Goal: Transaction & Acquisition: Purchase product/service

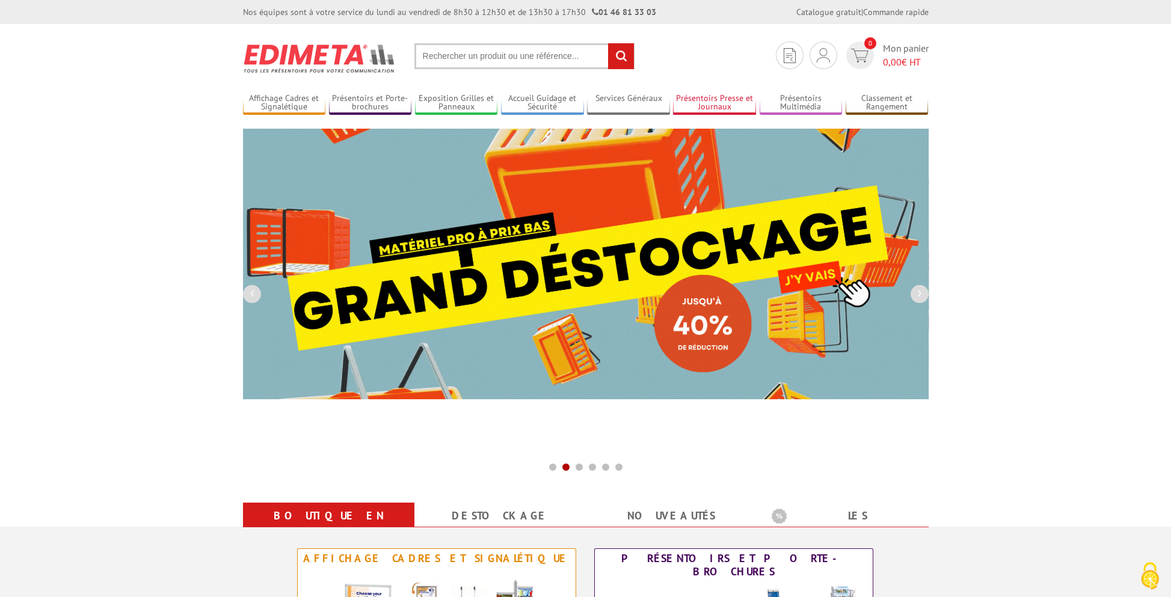
click at [720, 94] on link "Présentoirs Presse et Journaux" at bounding box center [714, 103] width 83 height 20
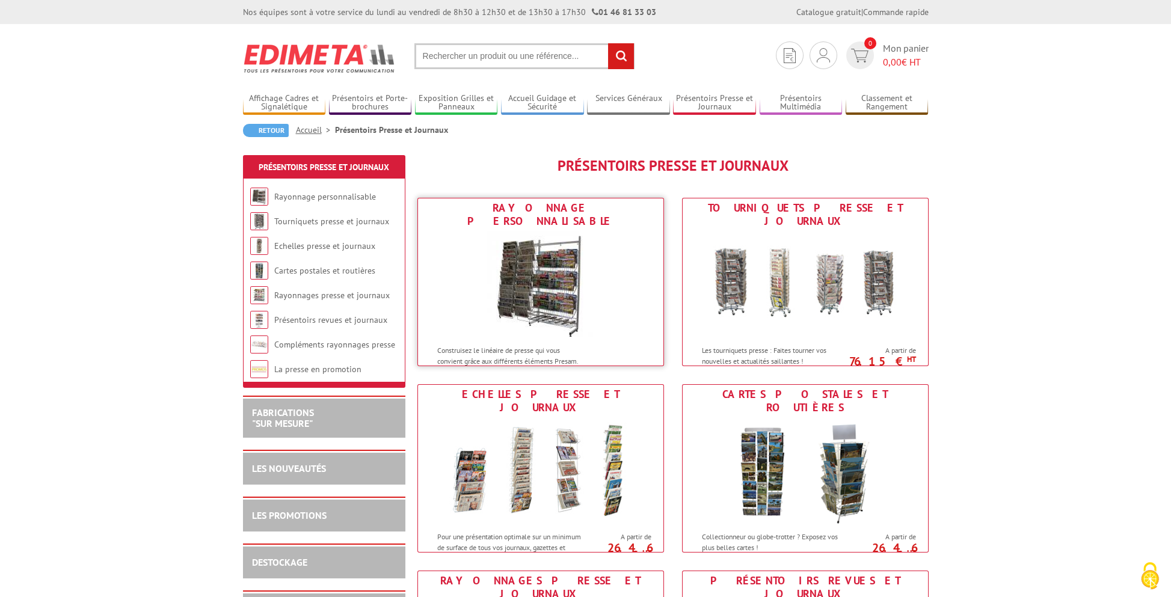
click at [555, 246] on img at bounding box center [541, 285] width 108 height 108
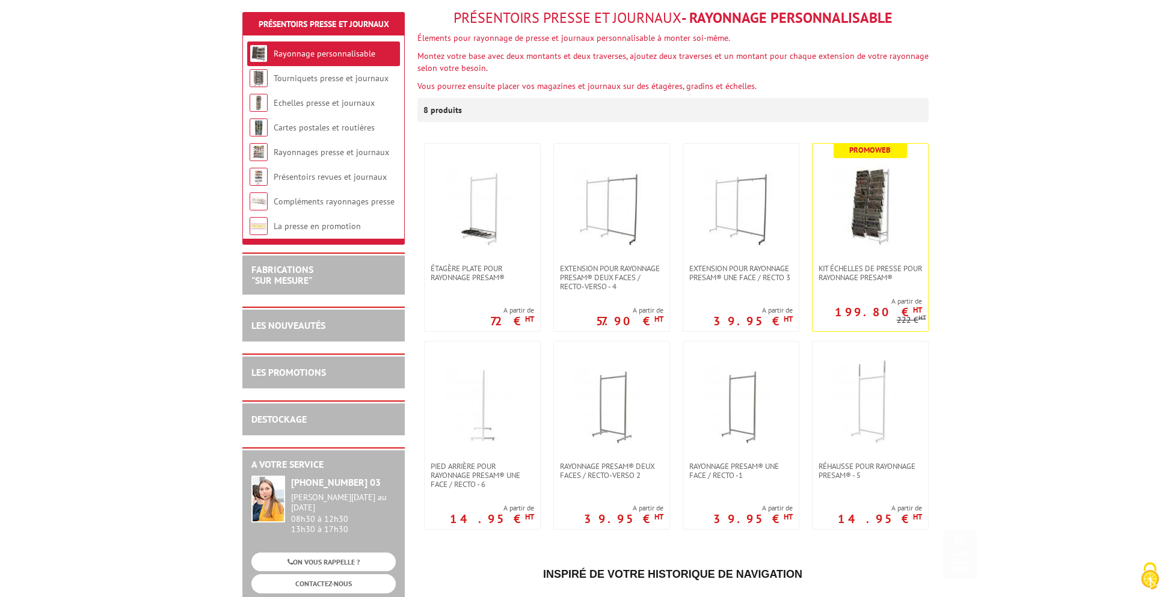
scroll to position [241, 0]
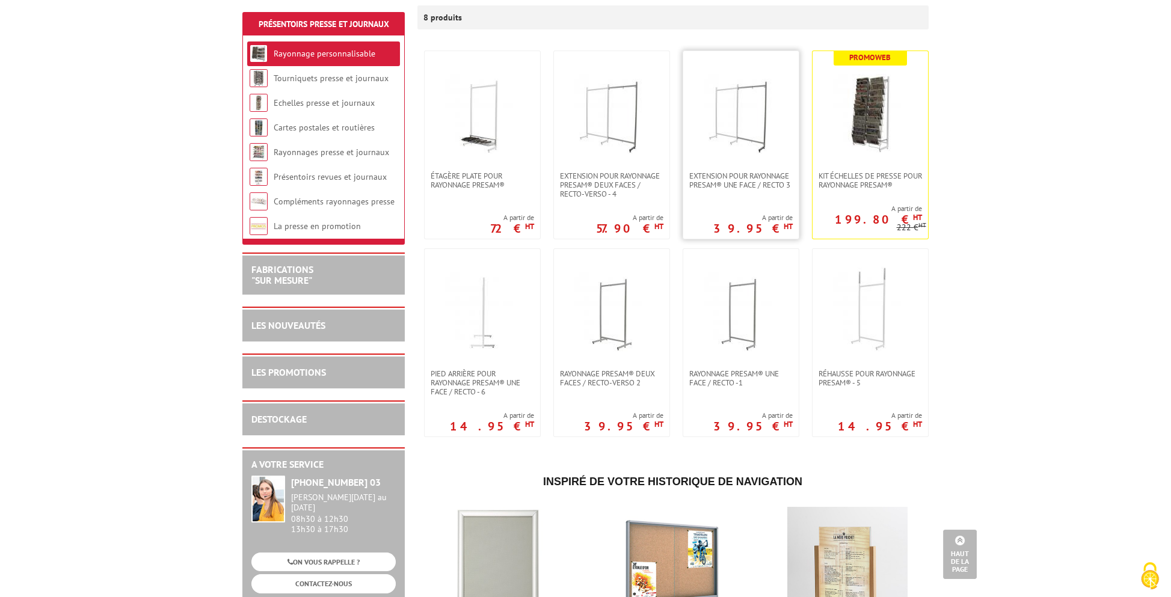
click at [747, 135] on img at bounding box center [741, 111] width 84 height 84
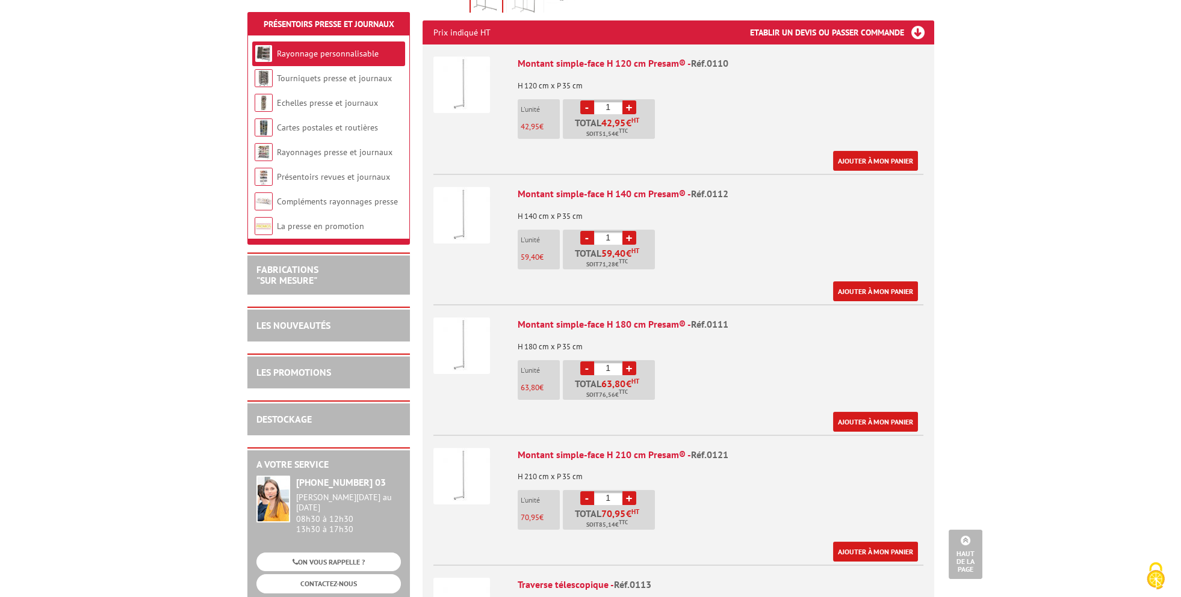
scroll to position [542, 0]
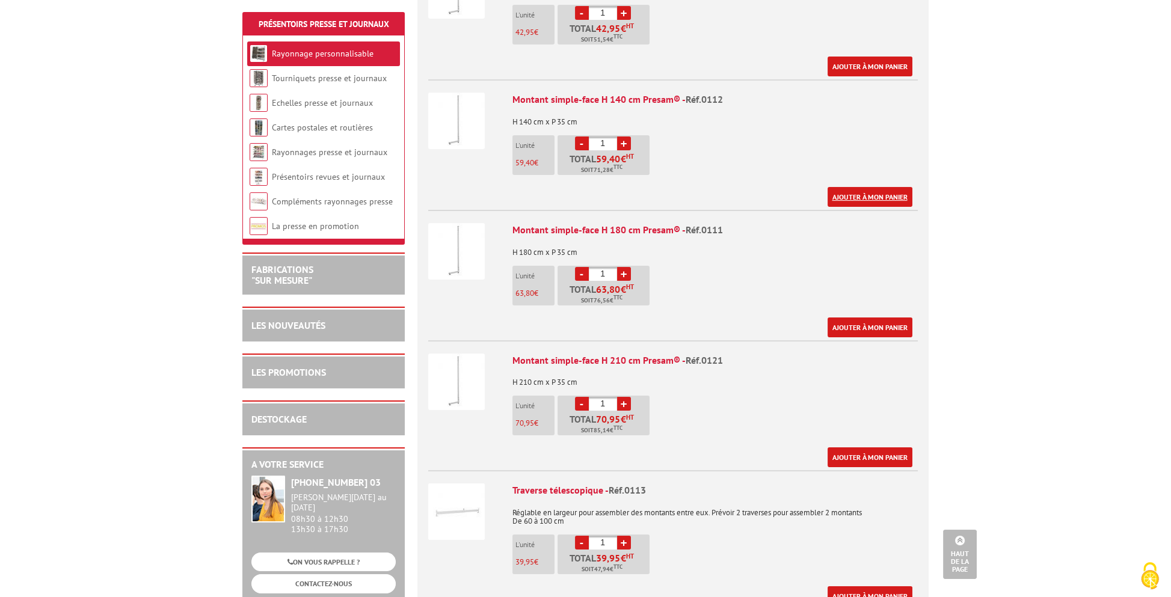
click at [854, 187] on link "Ajouter à mon panier" at bounding box center [870, 197] width 85 height 20
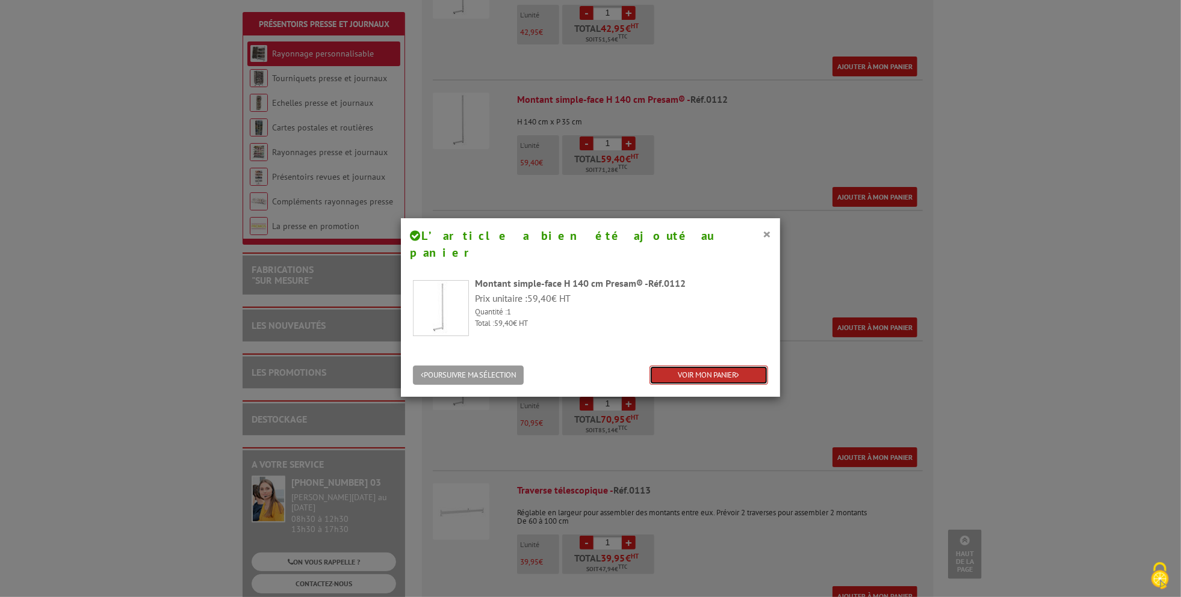
click at [705, 366] on link "VOIR MON PANIER" at bounding box center [708, 376] width 119 height 20
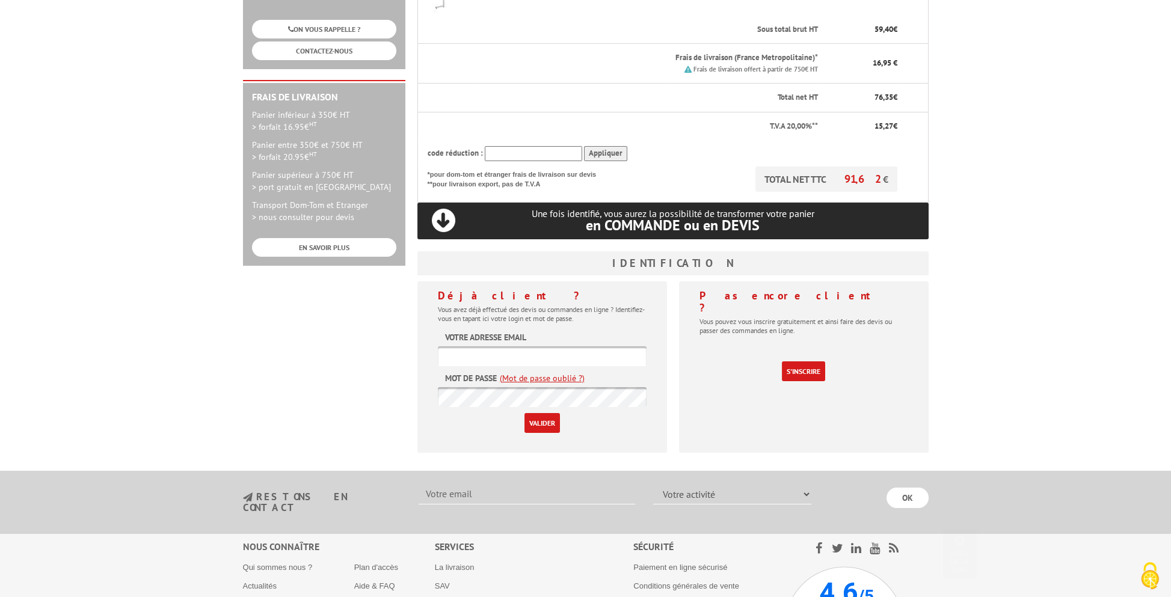
scroll to position [301, 0]
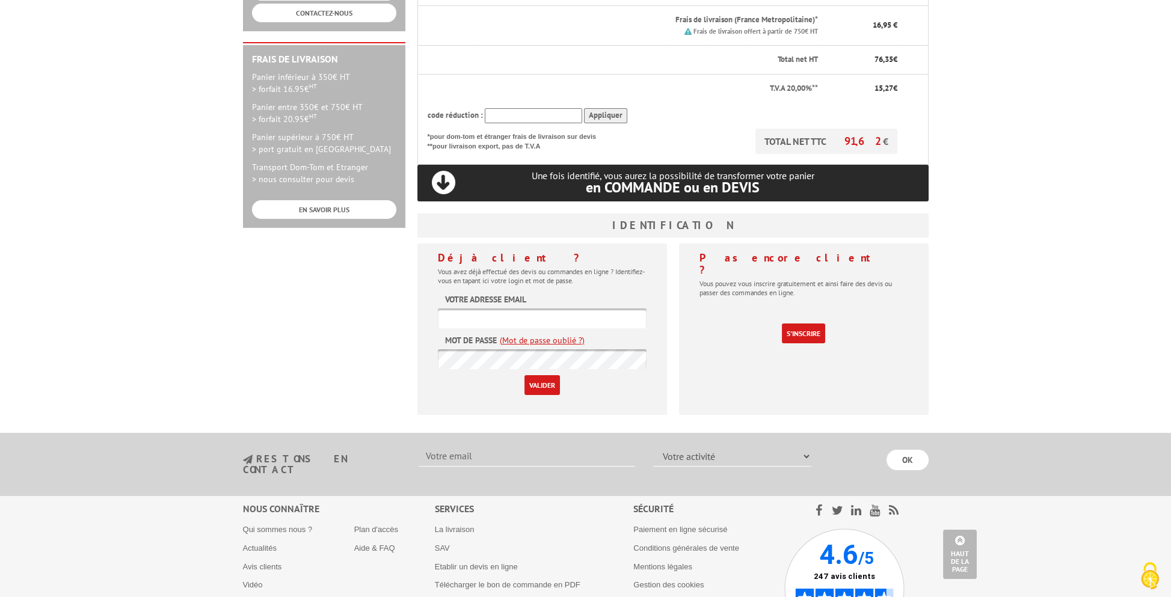
click at [546, 316] on input "text" at bounding box center [542, 319] width 209 height 20
type input "contact@salesse.net"
click at [660, 360] on div "Déjà client ? Vous avez déjà effectué des devis ou commandes en ligne ? Identif…" at bounding box center [543, 329] width 250 height 171
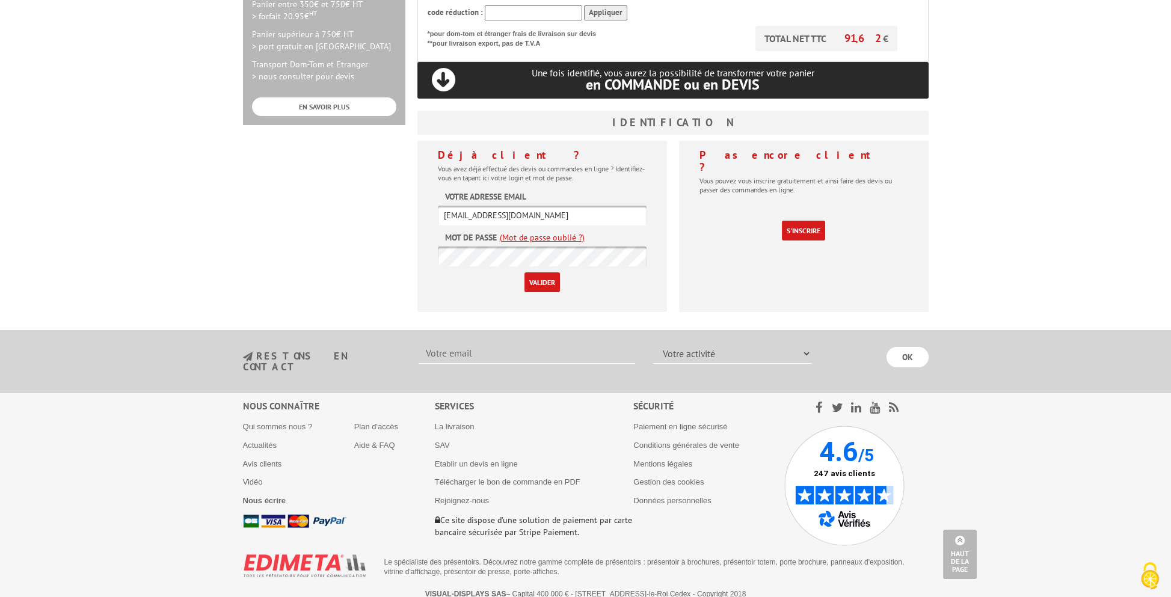
scroll to position [223, 0]
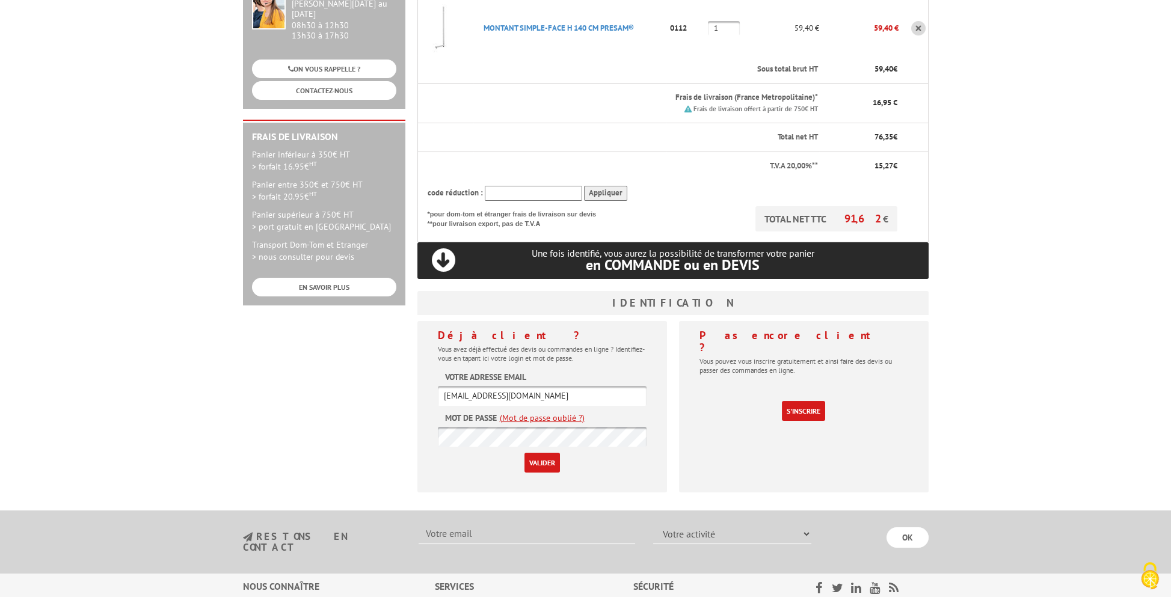
drag, startPoint x: 539, startPoint y: 398, endPoint x: 409, endPoint y: 398, distance: 129.4
click at [409, 398] on div "A votre service +33 (0)1 46 81 33 03 Du Lundi au Vendredi 08h30 à 12h30 13h30 à…" at bounding box center [586, 228] width 698 height 548
click at [378, 390] on div "A votre service +33 (0)1 46 81 33 03 Du Lundi au Vendredi 08h30 à 12h30 13h30 à…" at bounding box center [586, 228] width 698 height 548
drag, startPoint x: 528, startPoint y: 392, endPoint x: 407, endPoint y: 390, distance: 120.4
click at [407, 390] on div "A votre service +33 (0)1 46 81 33 03 Du Lundi au Vendredi 08h30 à 12h30 13h30 à…" at bounding box center [586, 228] width 698 height 548
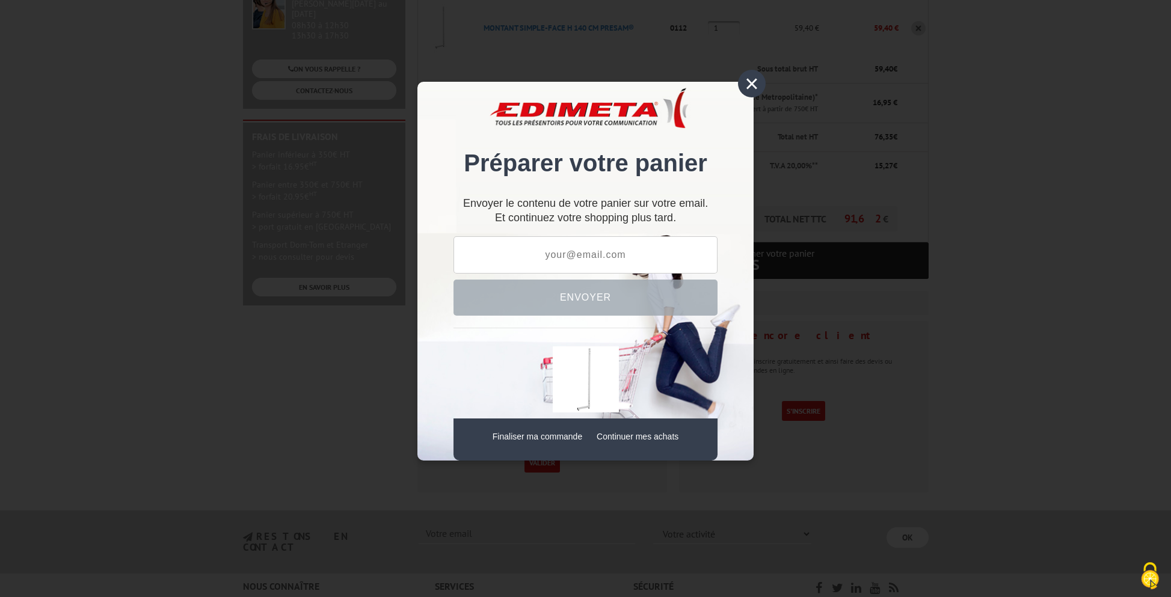
click at [748, 87] on div "×" at bounding box center [752, 84] width 28 height 28
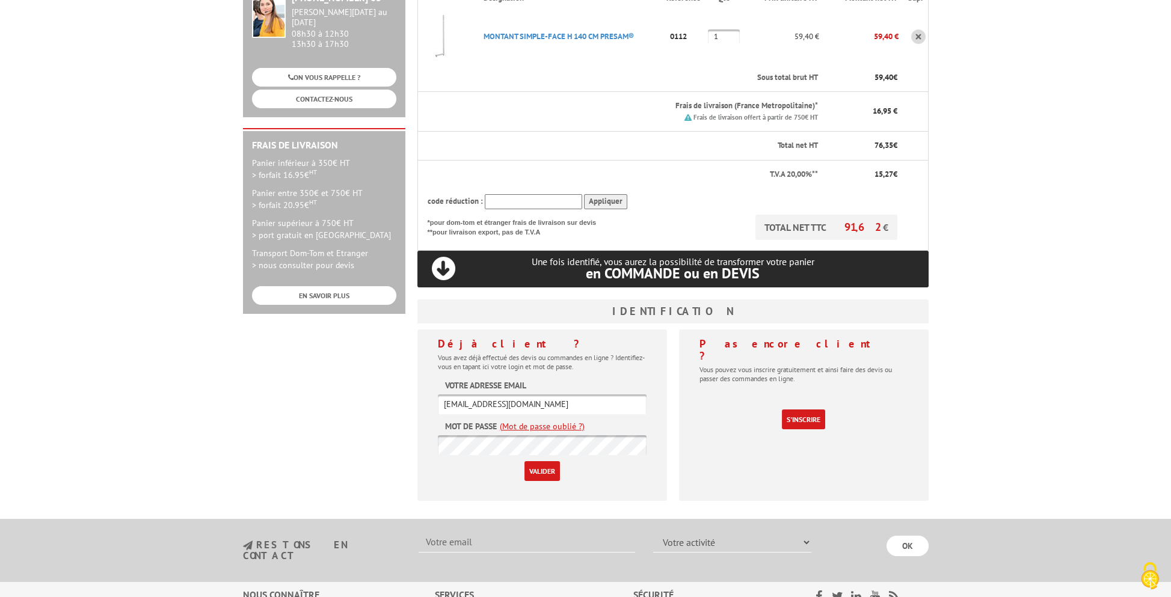
scroll to position [220, 0]
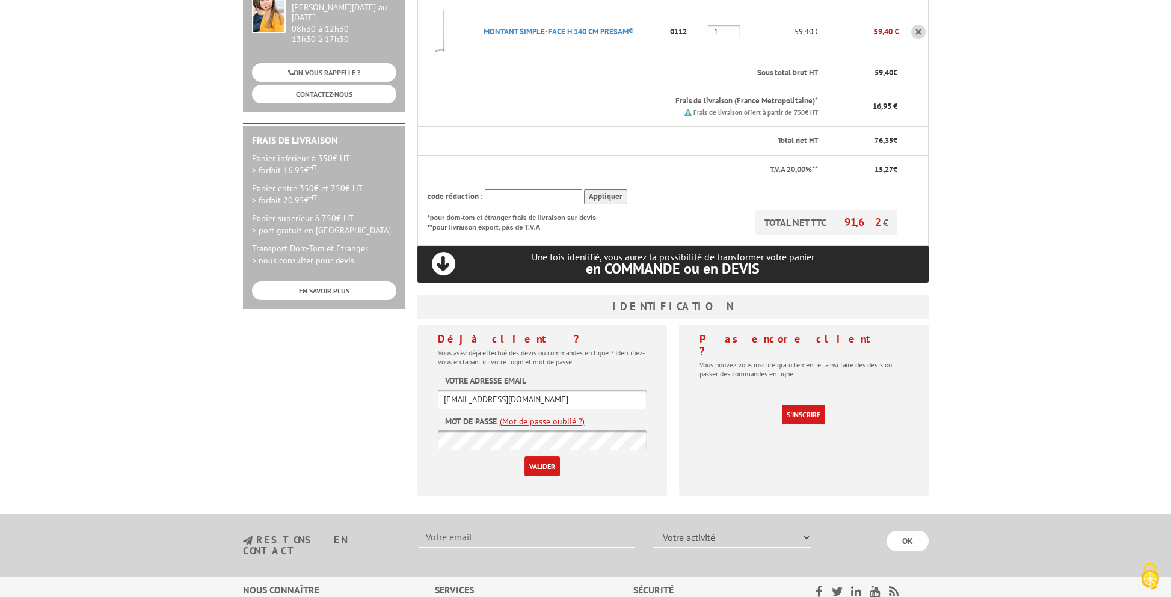
click at [543, 468] on input "Valider" at bounding box center [542, 467] width 35 height 20
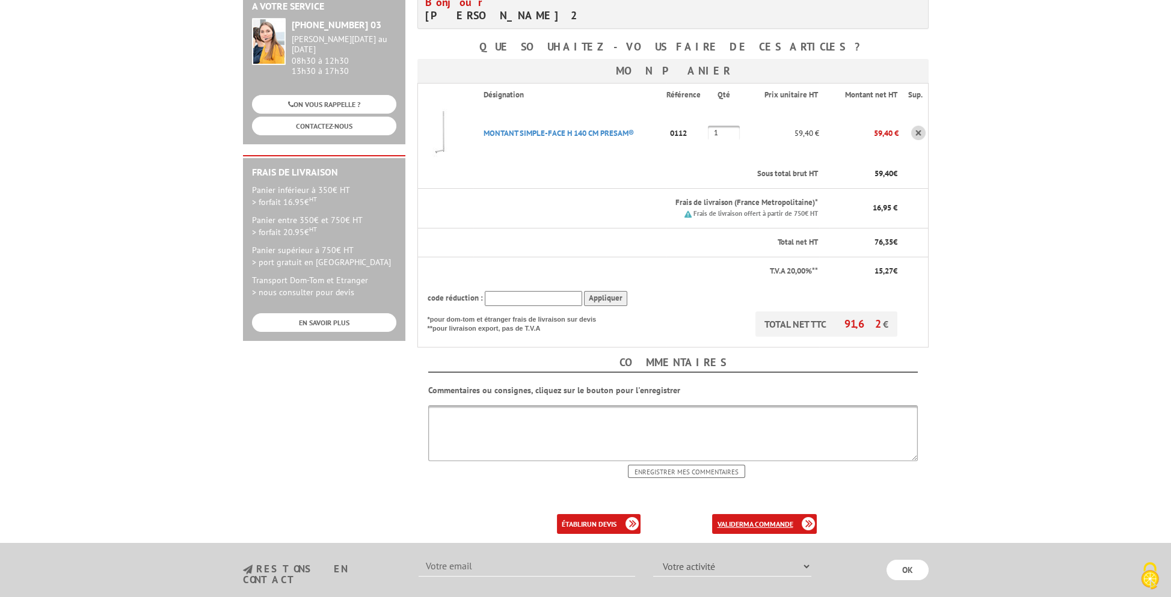
scroll to position [241, 0]
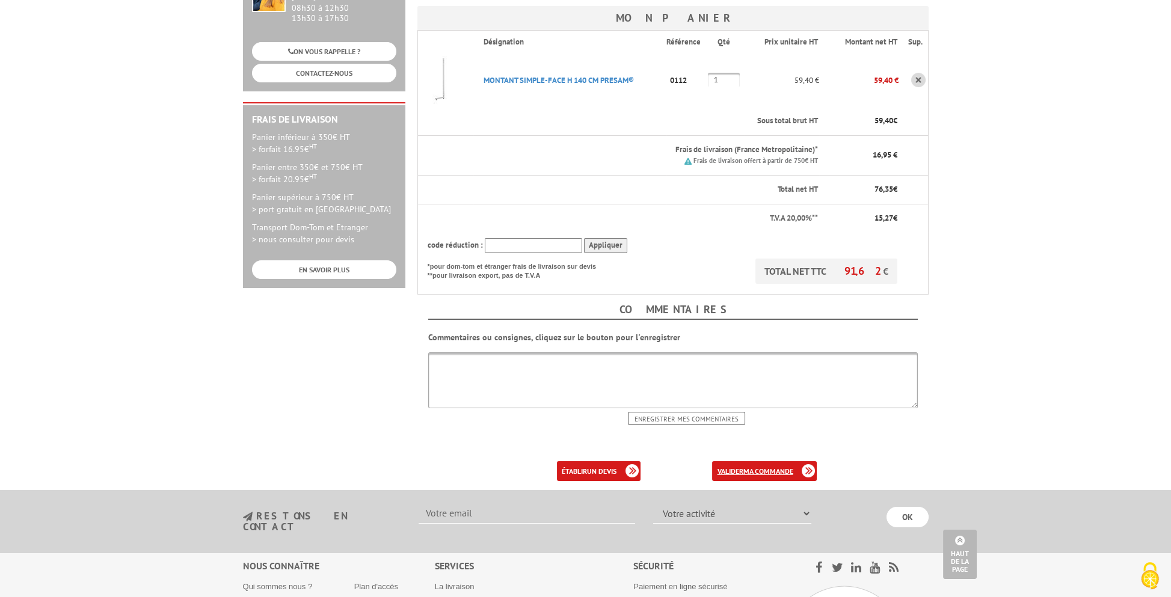
click at [771, 467] on b "ma commande" at bounding box center [768, 471] width 50 height 9
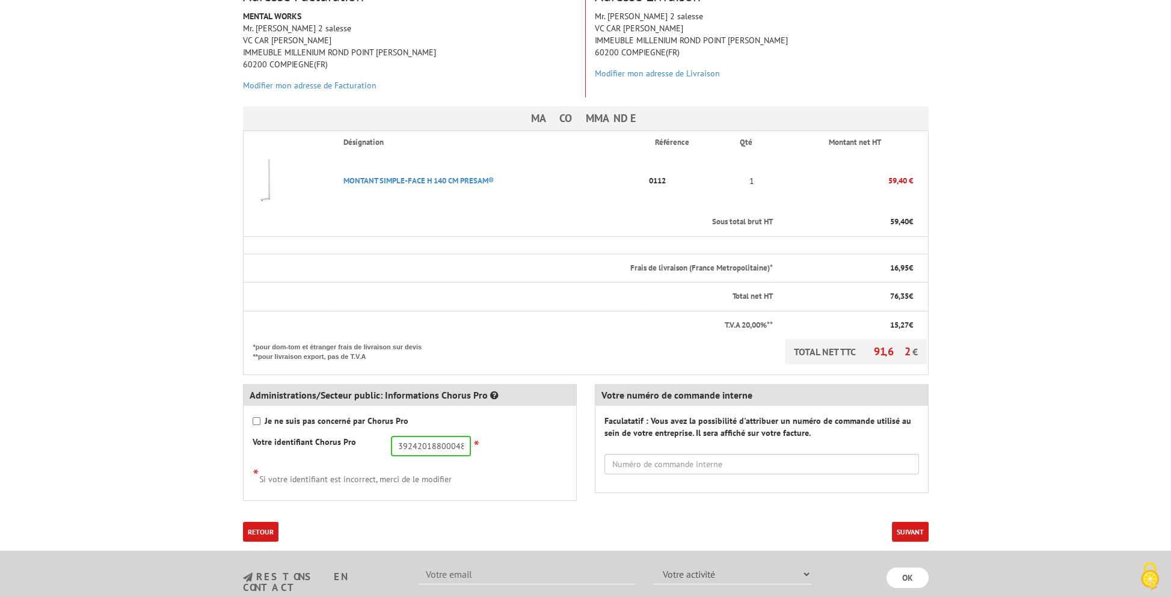
scroll to position [241, 0]
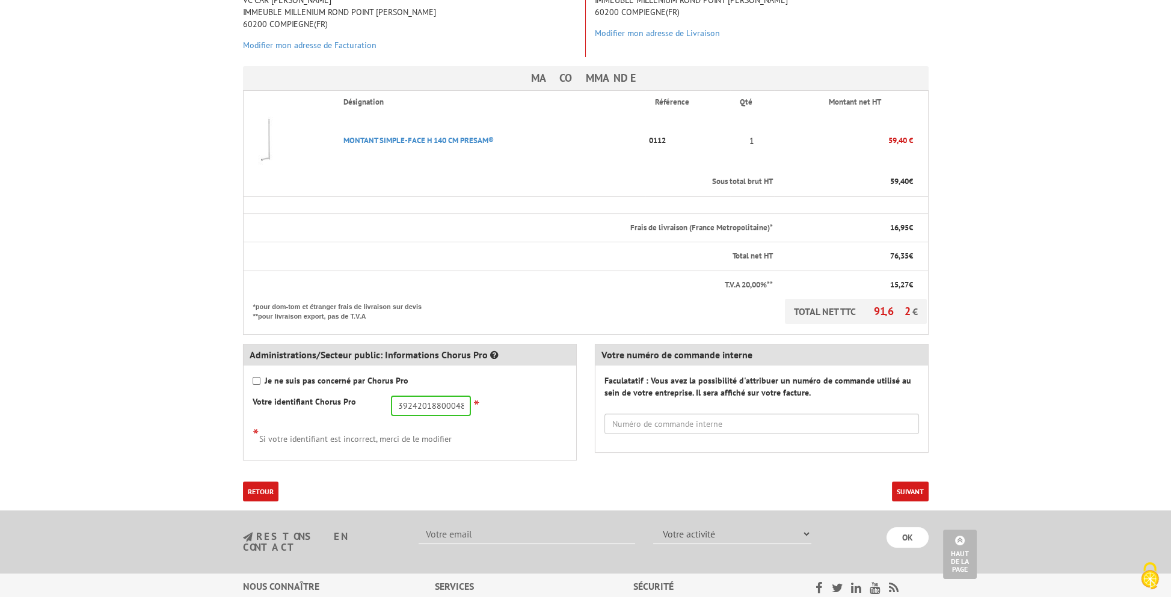
click at [899, 492] on button "Suivant" at bounding box center [910, 492] width 37 height 20
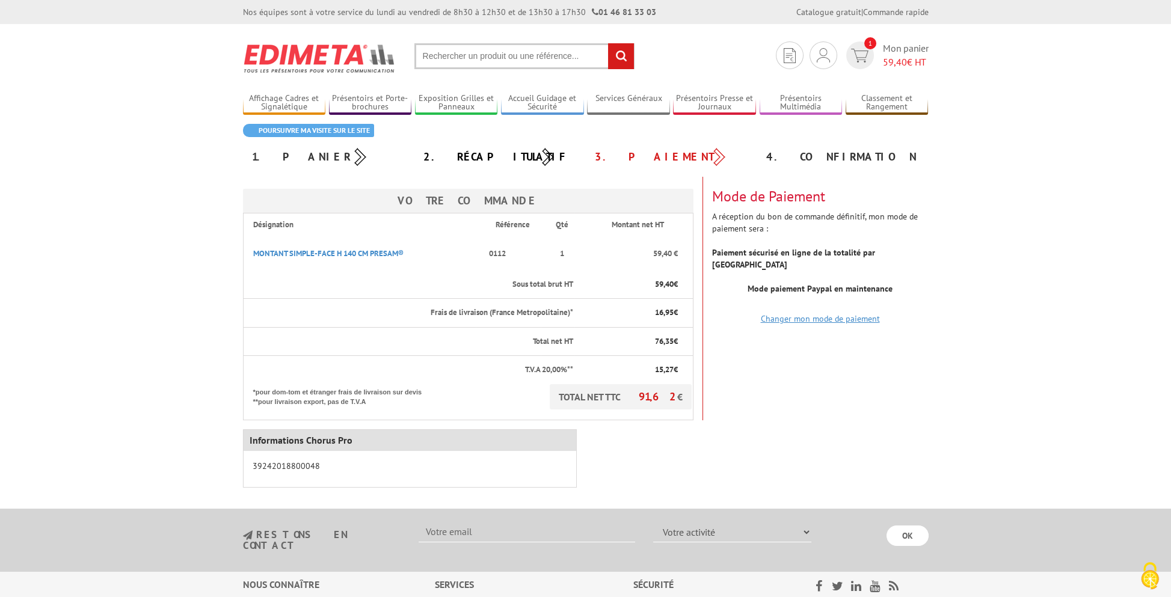
click at [829, 313] on link "Changer mon mode de paiement" at bounding box center [820, 318] width 119 height 11
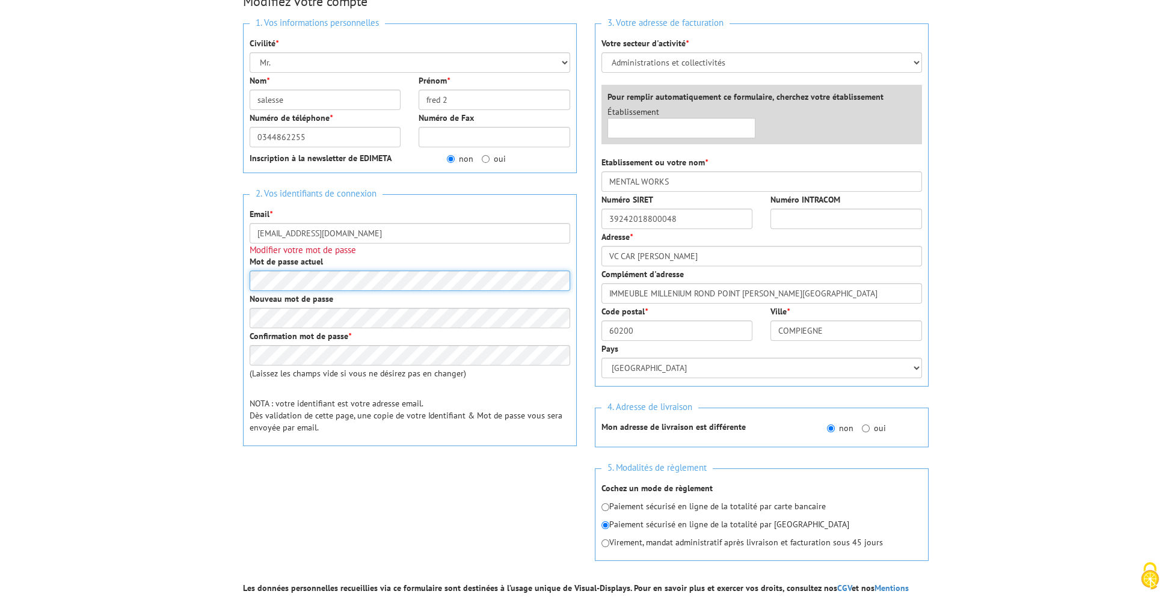
scroll to position [241, 0]
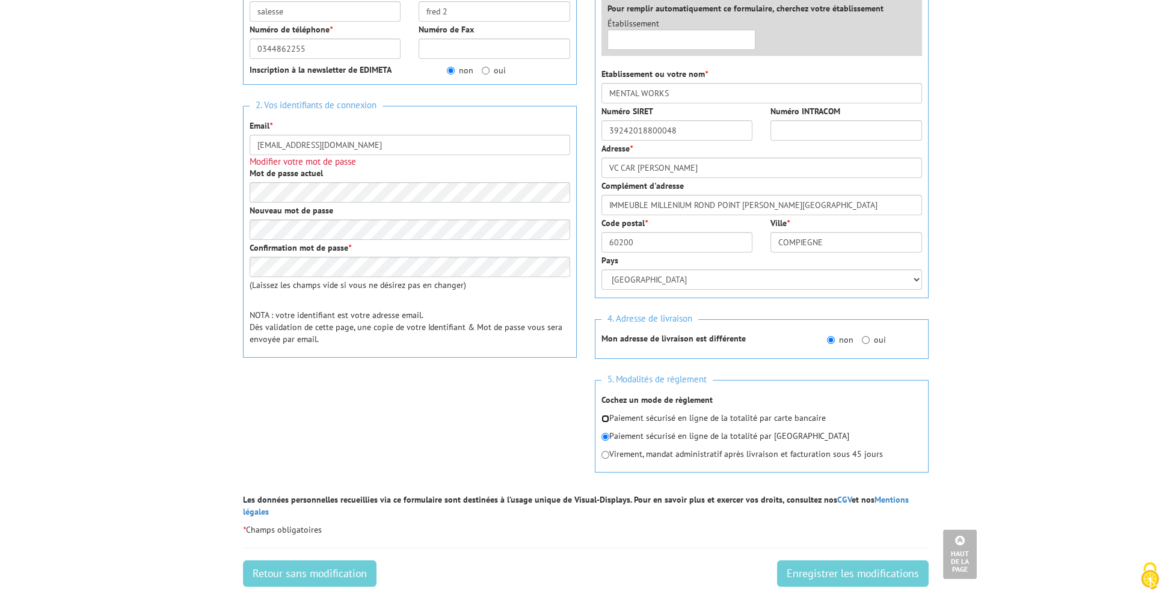
click at [605, 419] on input "radio" at bounding box center [606, 419] width 8 height 8
radio input "true"
click at [863, 561] on input "Enregistrer les modifications" at bounding box center [853, 574] width 152 height 26
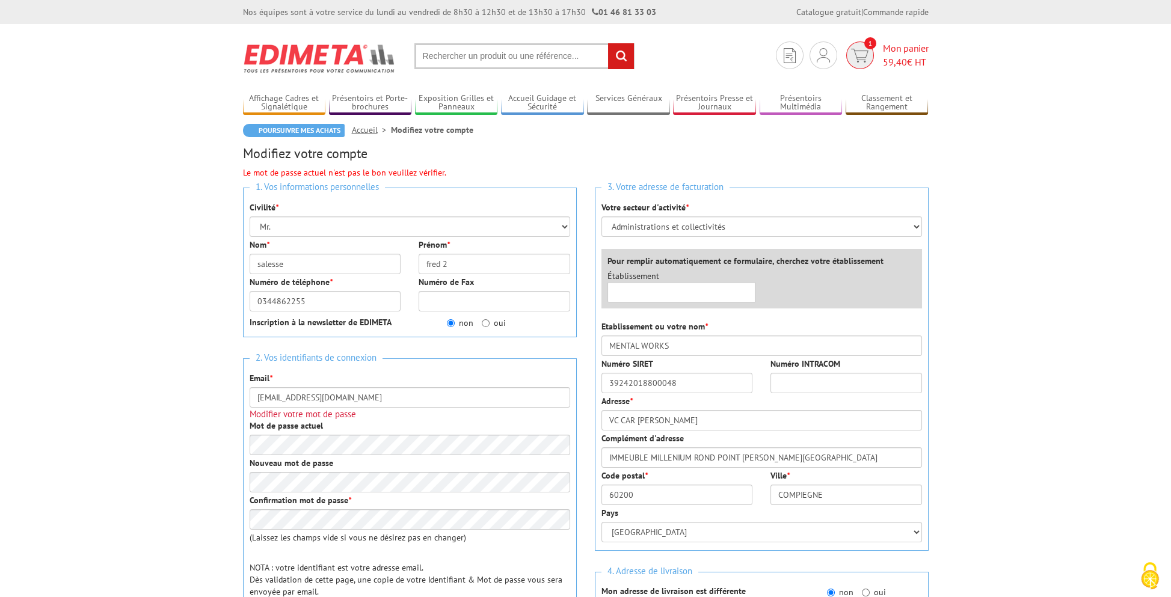
click at [902, 51] on span "Mon panier 59,40 € HT" at bounding box center [906, 56] width 46 height 28
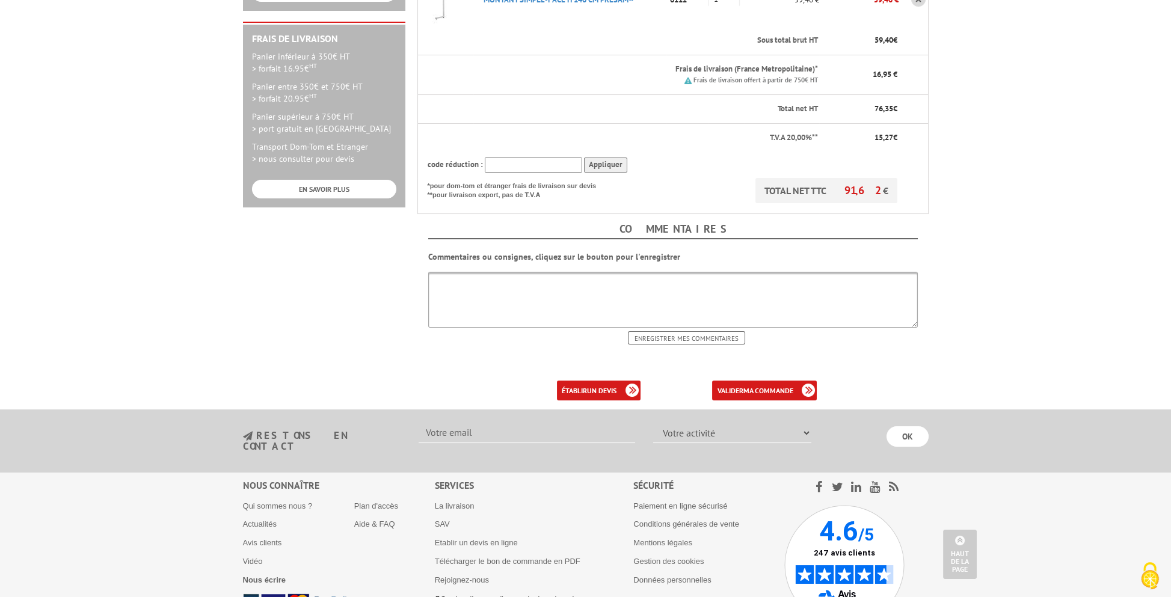
scroll to position [339, 0]
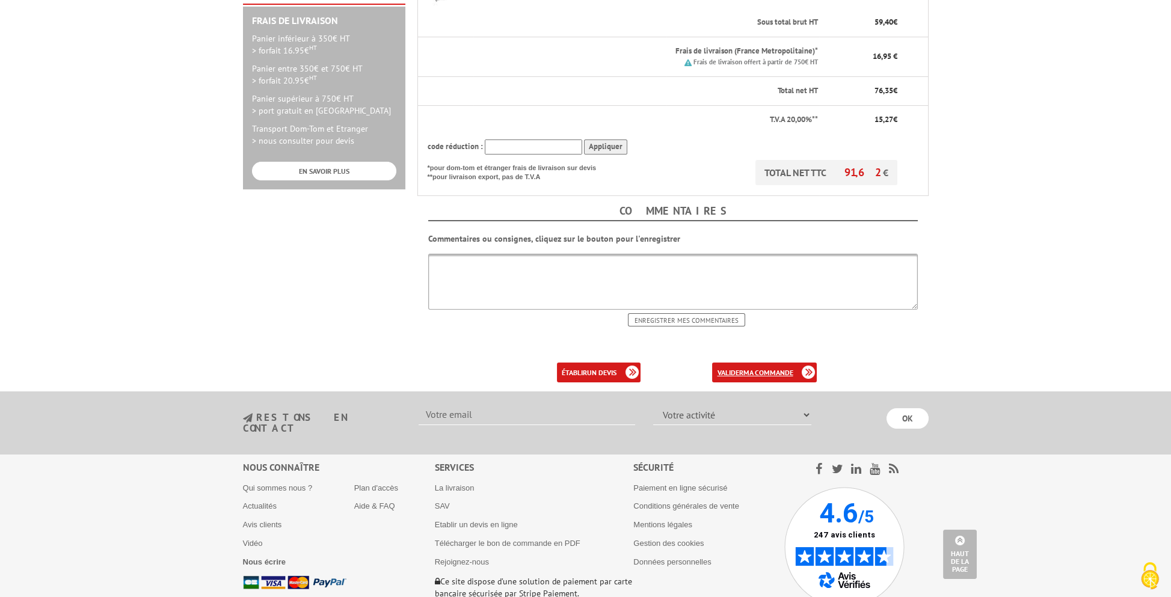
click at [759, 369] on b "ma commande" at bounding box center [768, 372] width 50 height 9
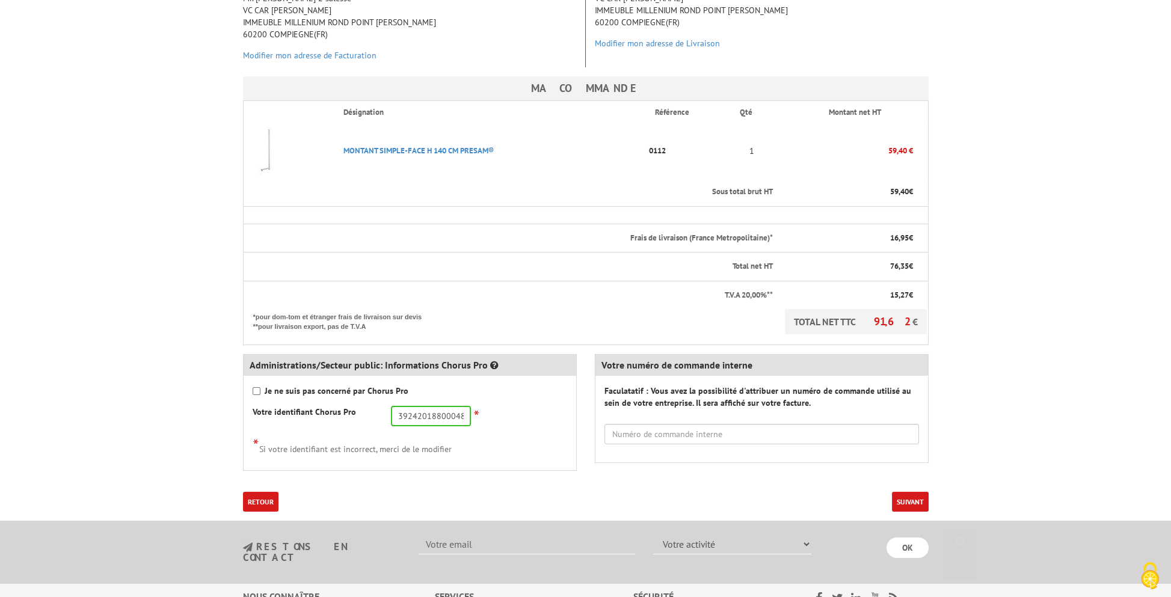
scroll to position [301, 0]
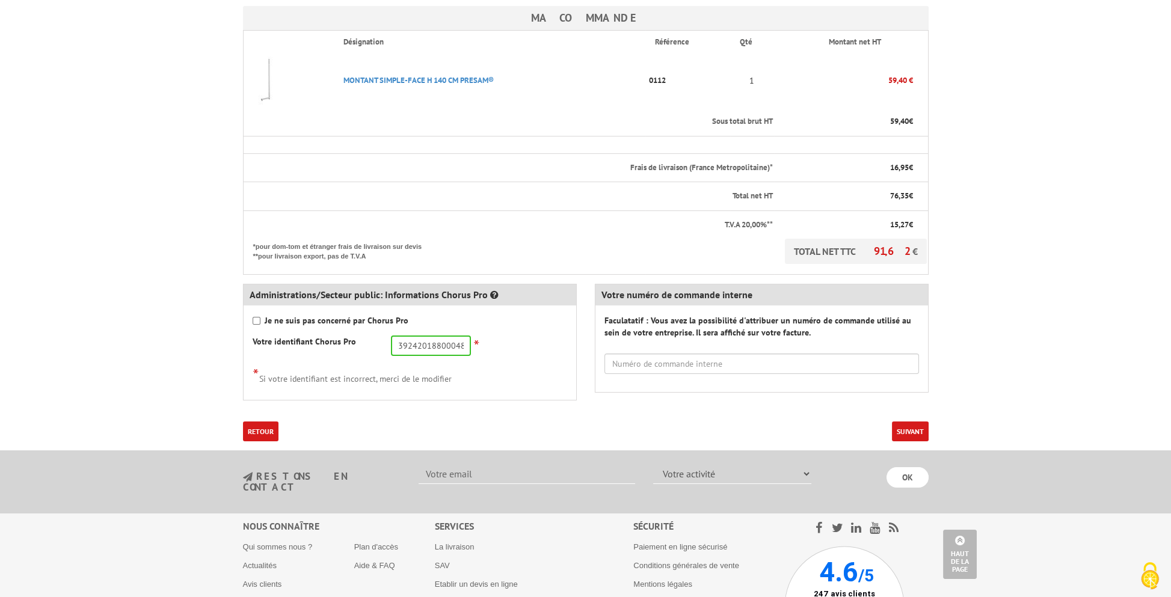
click at [905, 429] on button "Suivant" at bounding box center [910, 432] width 37 height 20
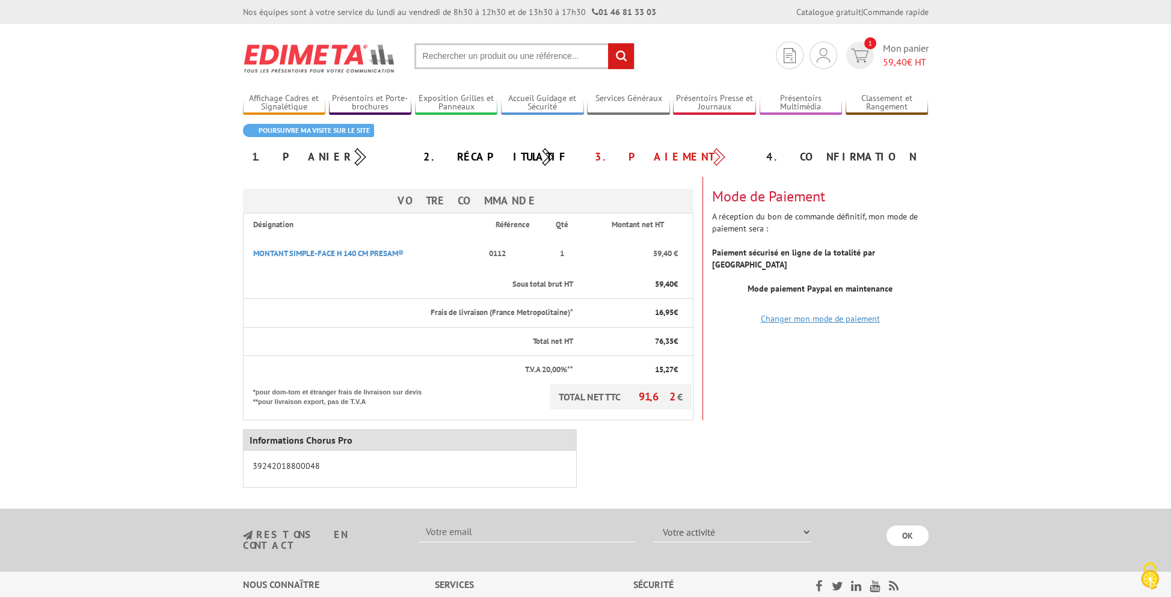
click at [814, 313] on link "Changer mon mode de paiement" at bounding box center [820, 318] width 119 height 11
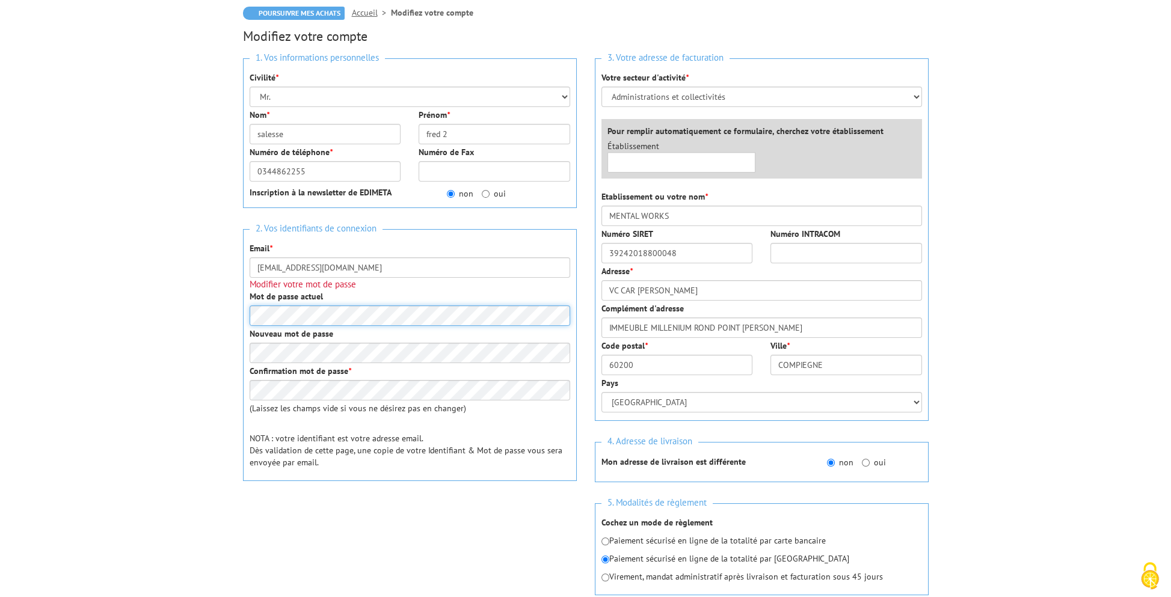
scroll to position [181, 0]
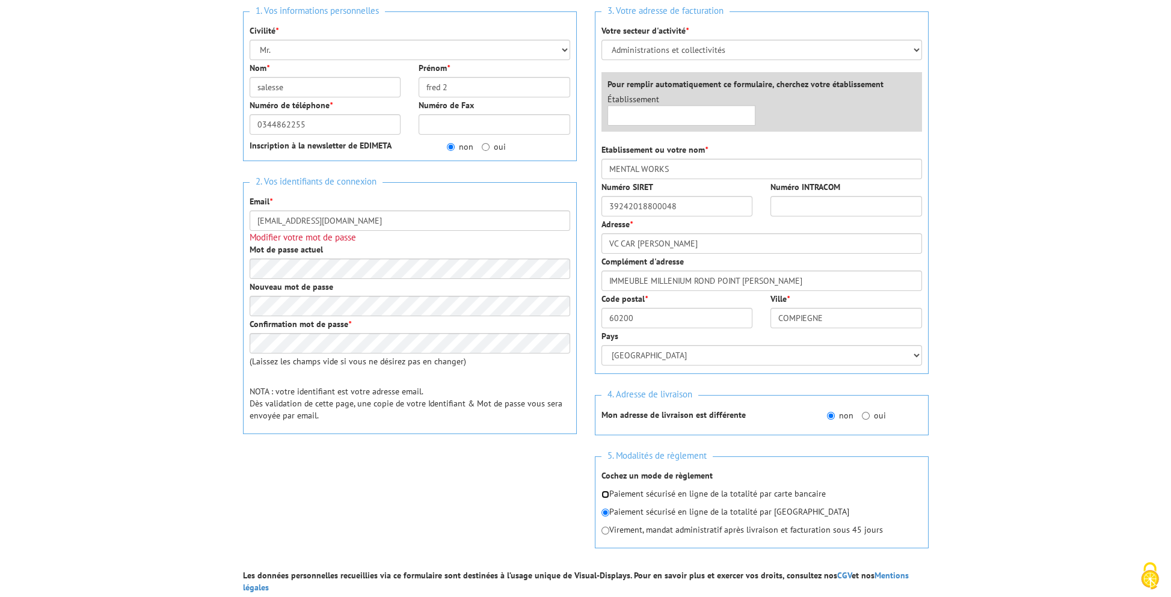
click at [607, 491] on input "radio" at bounding box center [606, 495] width 8 height 8
radio input "true"
click at [100, 243] on body "Nos équipes sont à votre service du lundi au vendredi de 8h30 à 12h30 et de 13h…" at bounding box center [585, 578] width 1171 height 1519
click at [23, 264] on body "Nos équipes sont à votre service du lundi au vendredi de 8h30 à 12h30 et de 13h…" at bounding box center [585, 578] width 1171 height 1519
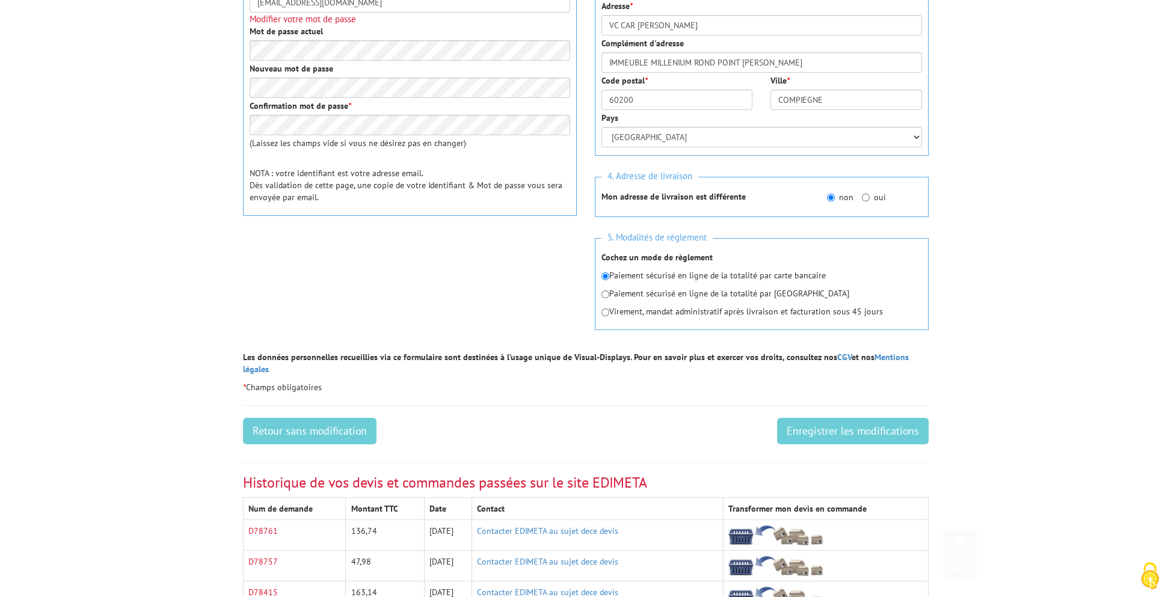
scroll to position [481, 0]
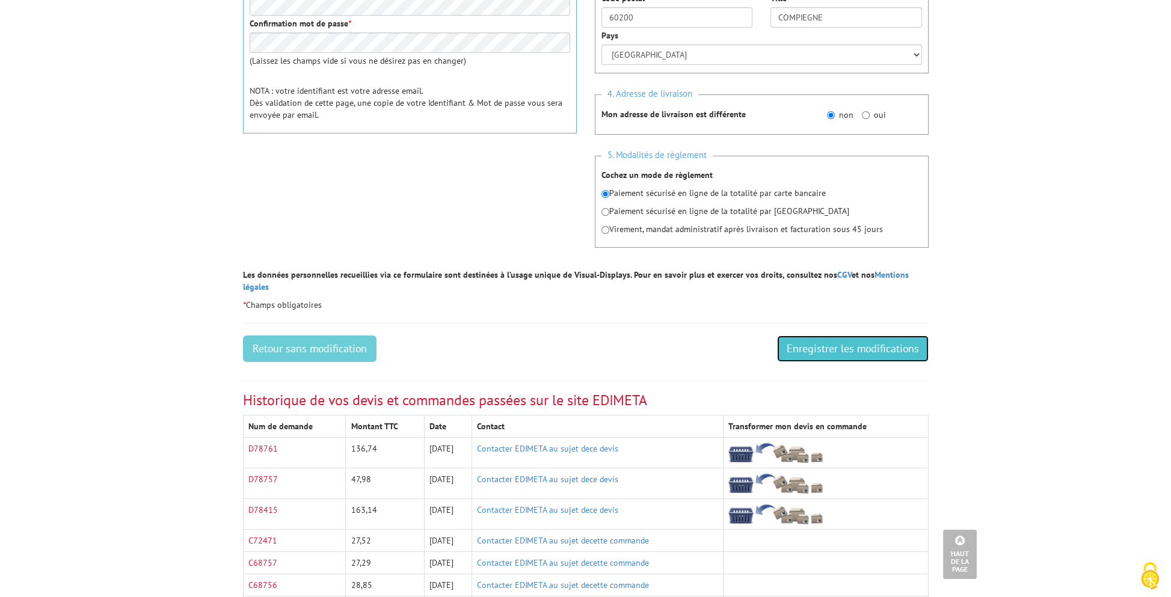
click at [857, 336] on input "Enregistrer les modifications" at bounding box center [853, 349] width 152 height 26
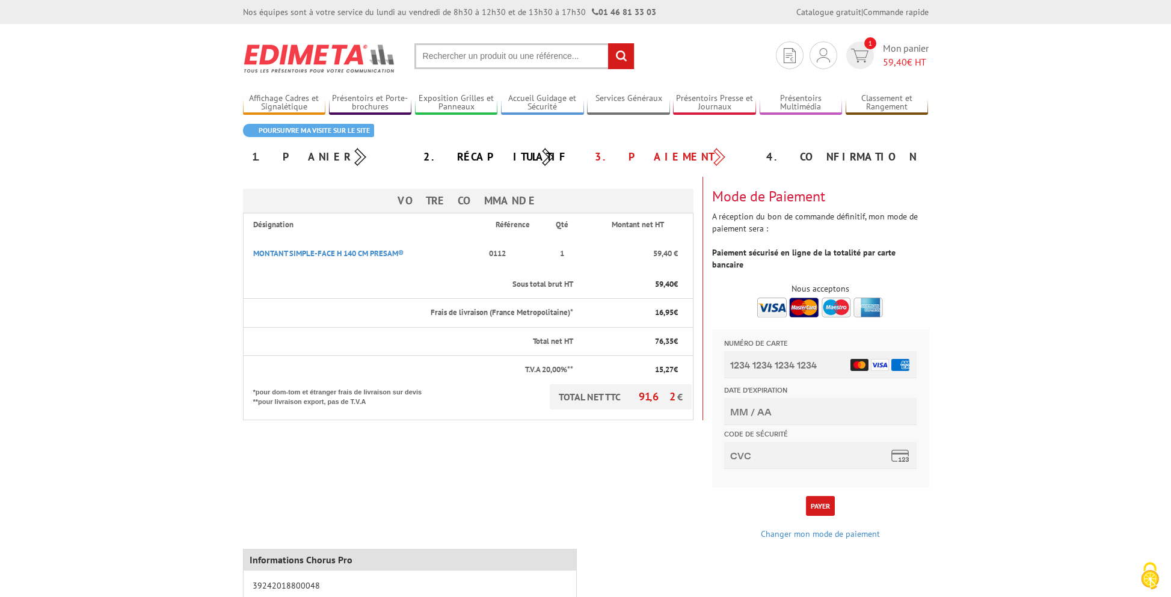
scroll to position [2, 0]
click at [826, 529] on link "Changer mon mode de paiement" at bounding box center [820, 534] width 119 height 11
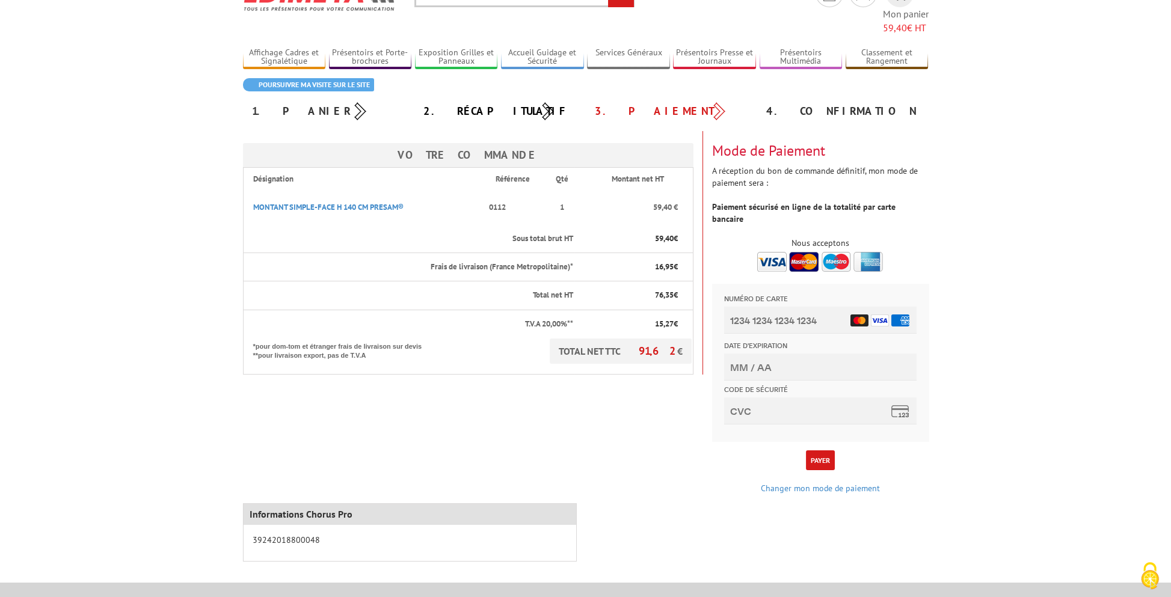
scroll to position [58, 0]
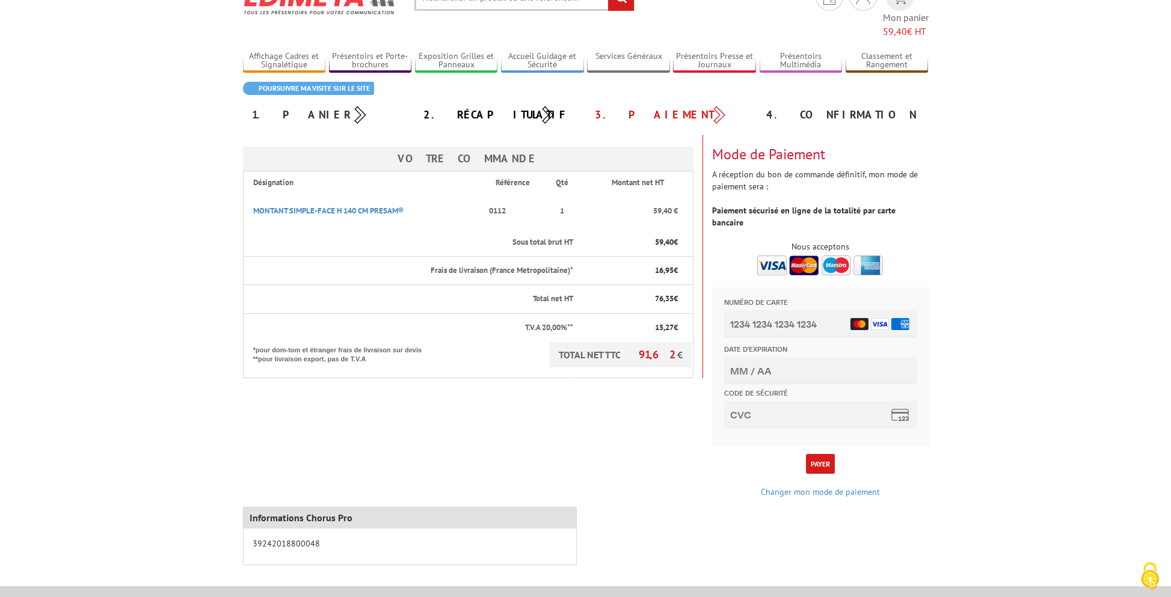
click at [821, 454] on button "Payer" at bounding box center [820, 464] width 29 height 20
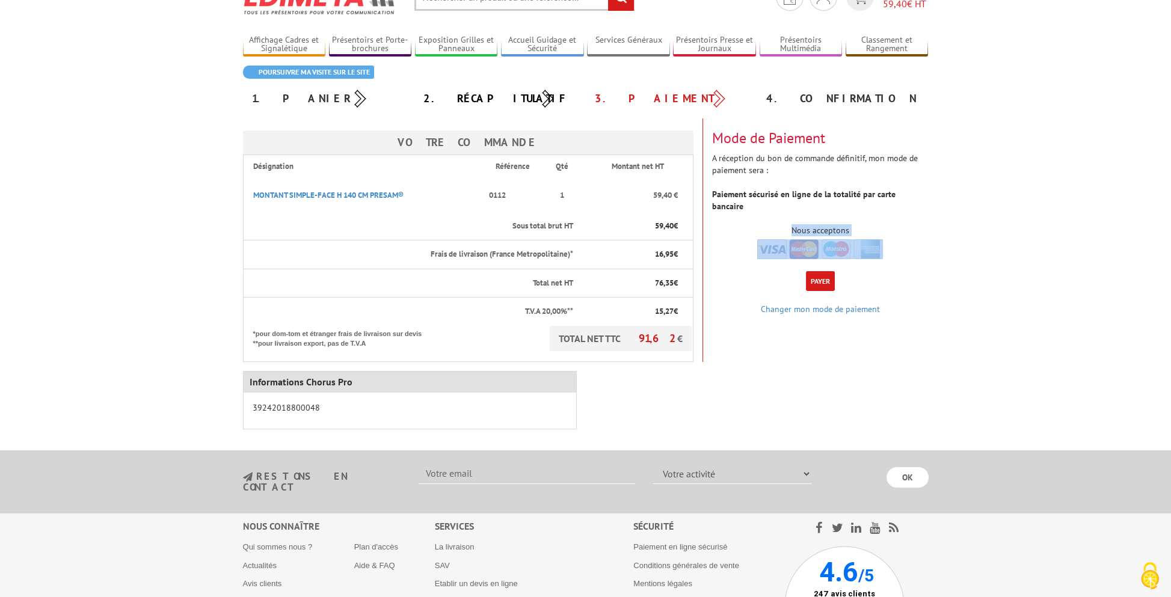
drag, startPoint x: 842, startPoint y: 219, endPoint x: 892, endPoint y: 243, distance: 55.4
click at [892, 243] on div "Nous acceptons" at bounding box center [820, 241] width 217 height 35
drag, startPoint x: 892, startPoint y: 243, endPoint x: 934, endPoint y: 268, distance: 48.8
click at [934, 271] on div "Payer" at bounding box center [820, 281] width 235 height 20
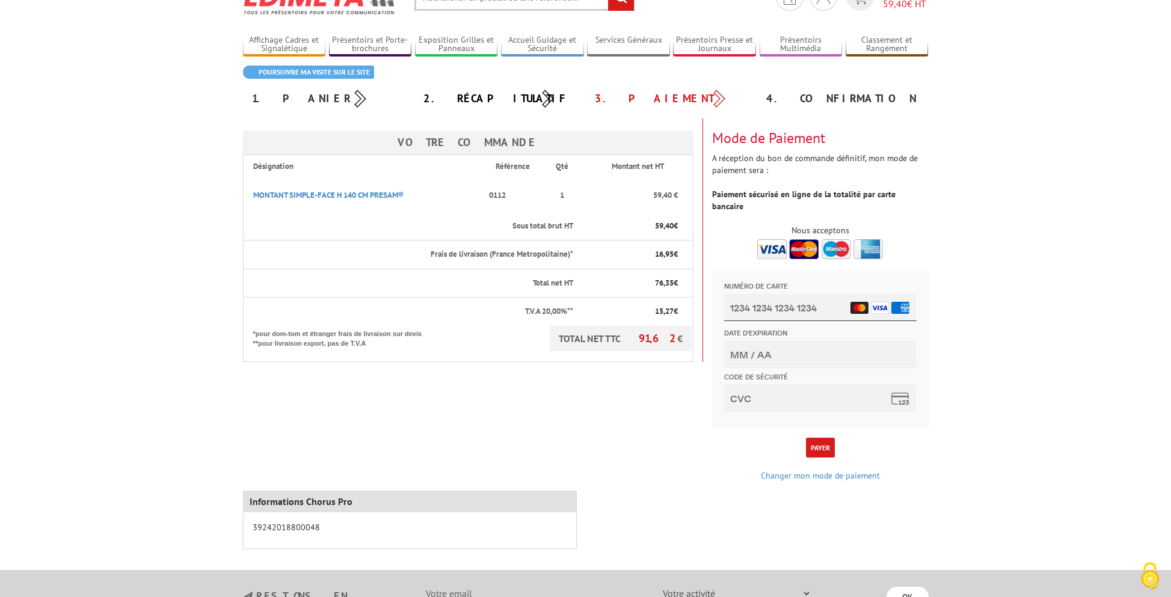
scroll to position [2, 0]
click at [1000, 413] on body "L'adresse de ce site précédée de https indique que vous êtes sur un site sécuri…" at bounding box center [585, 395] width 1171 height 906
click at [820, 438] on button "Payer" at bounding box center [820, 448] width 29 height 20
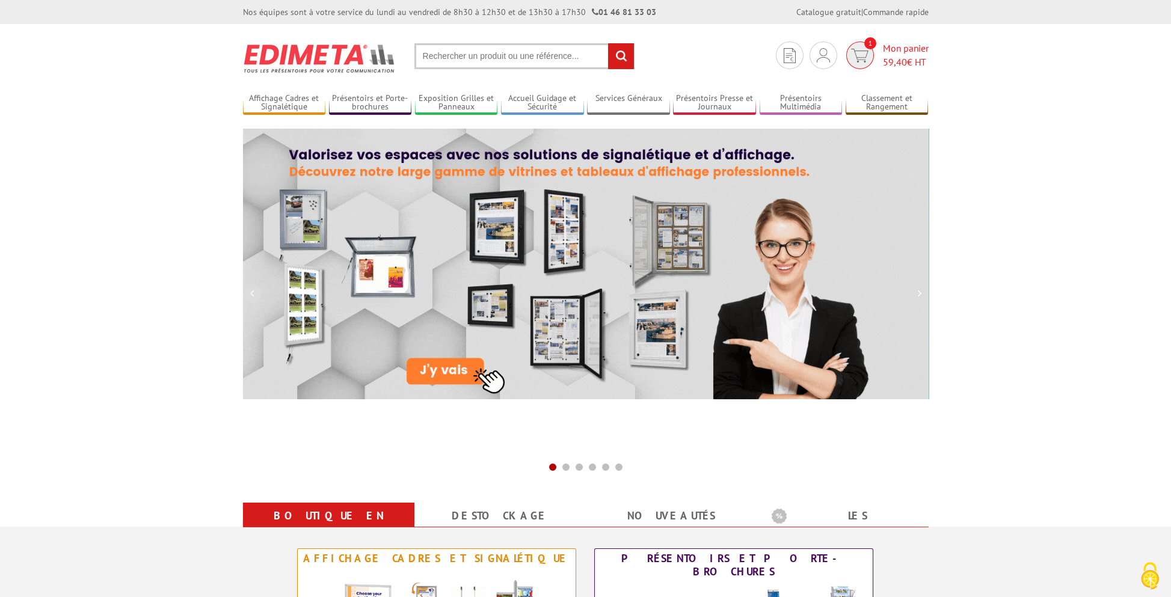
click at [900, 62] on span "59,40" at bounding box center [895, 62] width 24 height 12
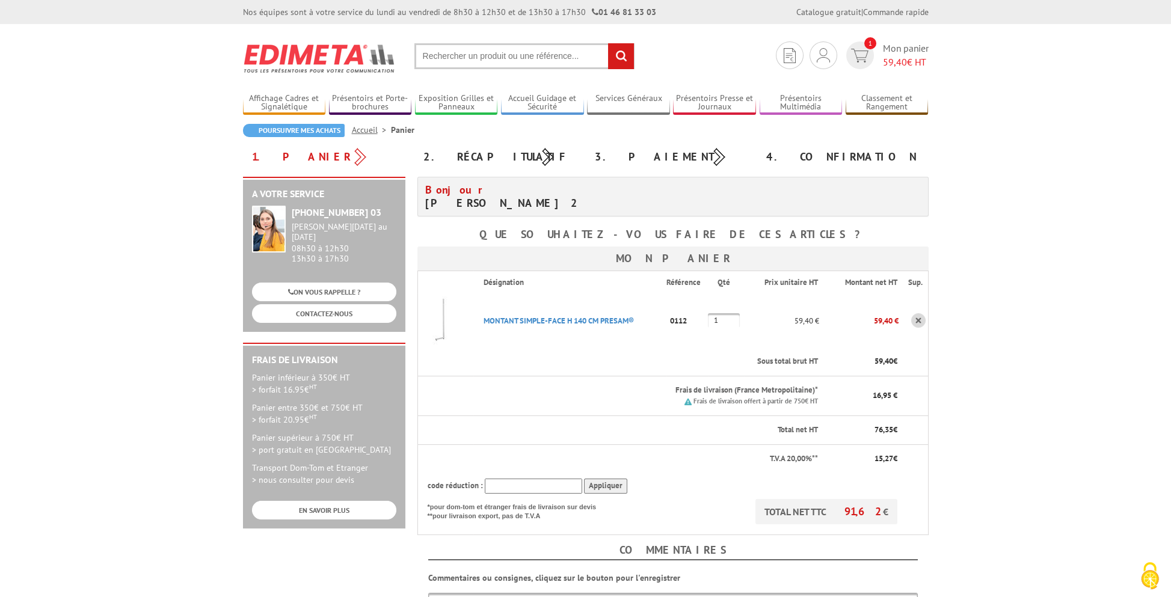
scroll to position [301, 0]
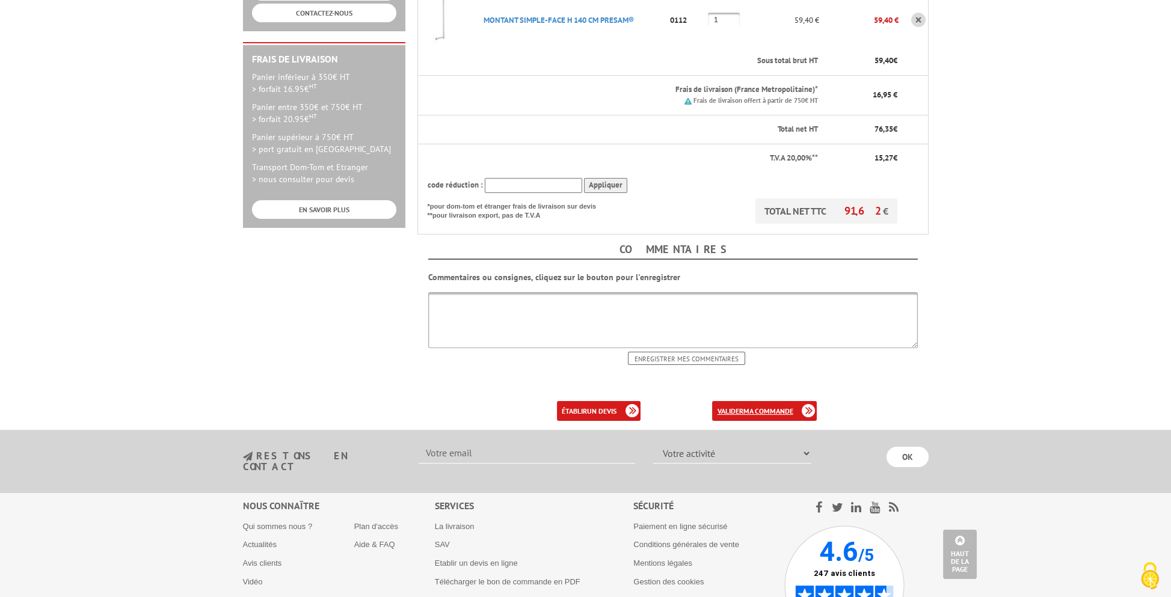
click at [768, 402] on link "valider ma commande" at bounding box center [764, 411] width 105 height 20
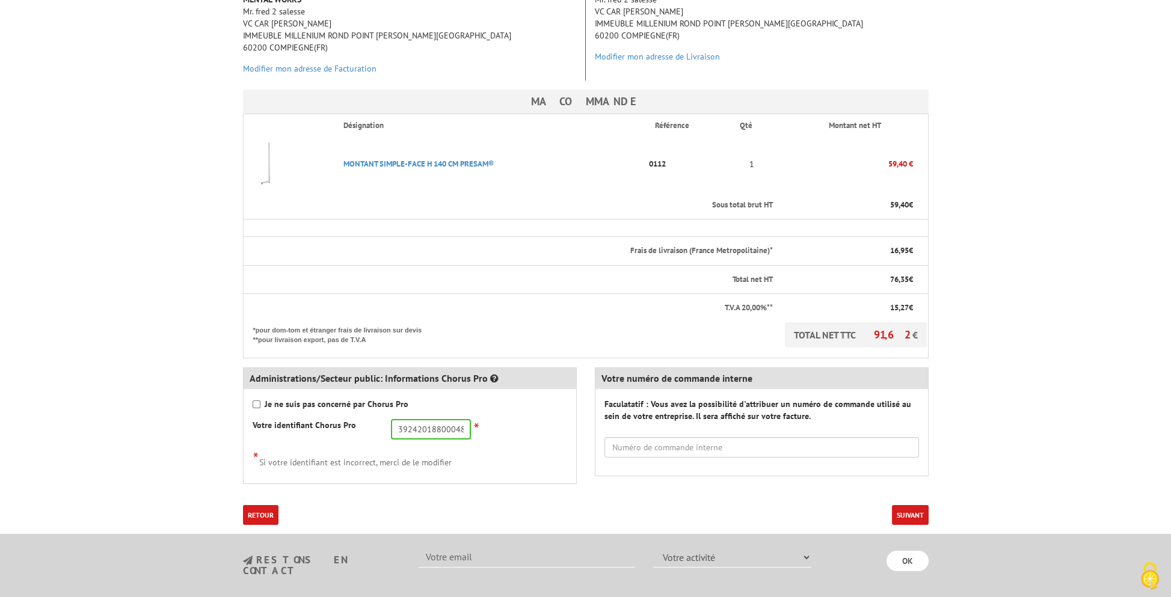
scroll to position [301, 0]
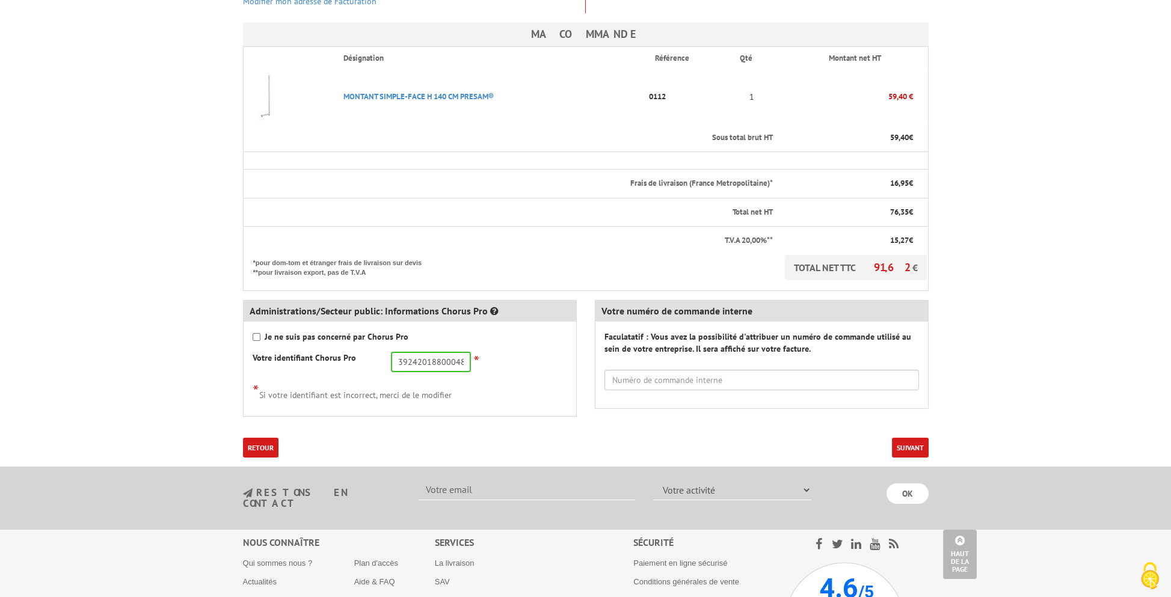
click at [904, 438] on button "Suivant" at bounding box center [910, 448] width 37 height 20
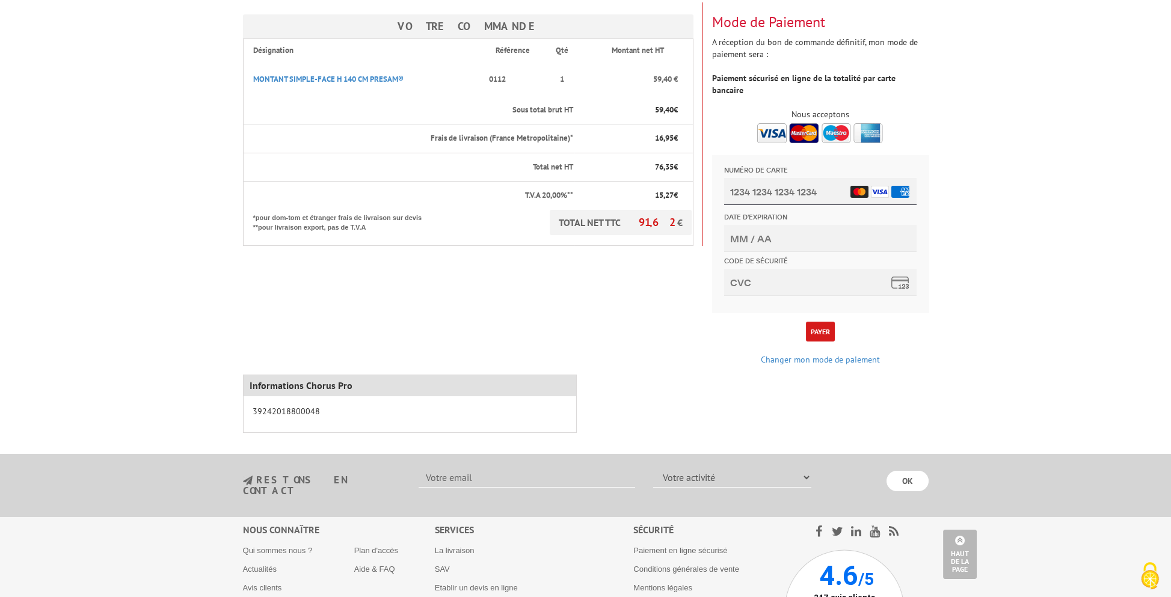
scroll to position [107, 0]
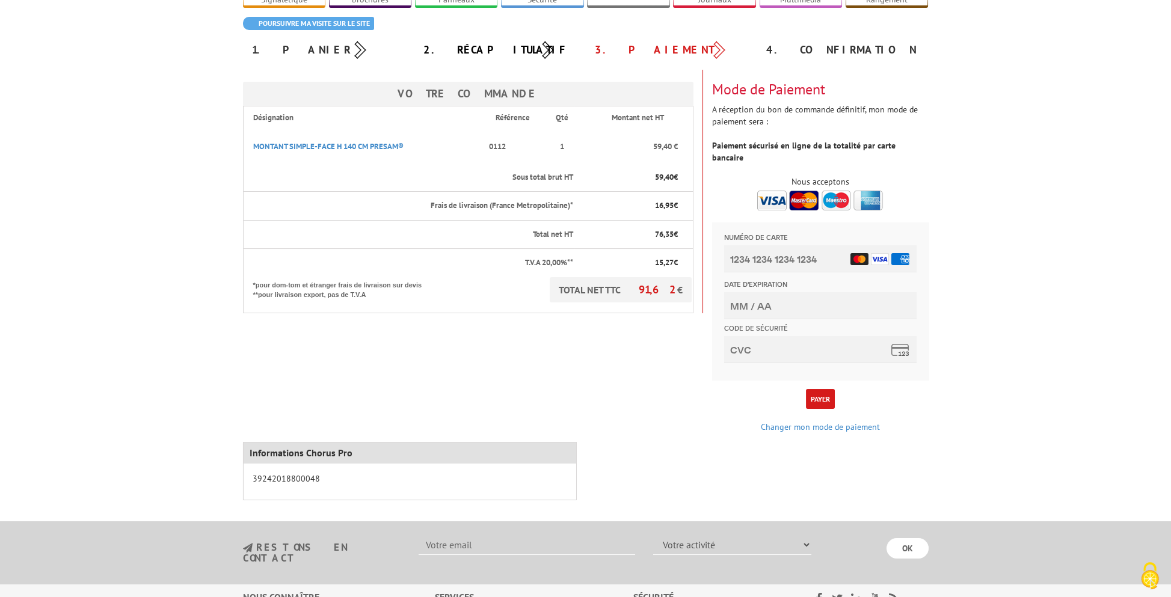
click at [823, 389] on button "Payer" at bounding box center [820, 399] width 29 height 20
